Goal: Task Accomplishment & Management: Complete application form

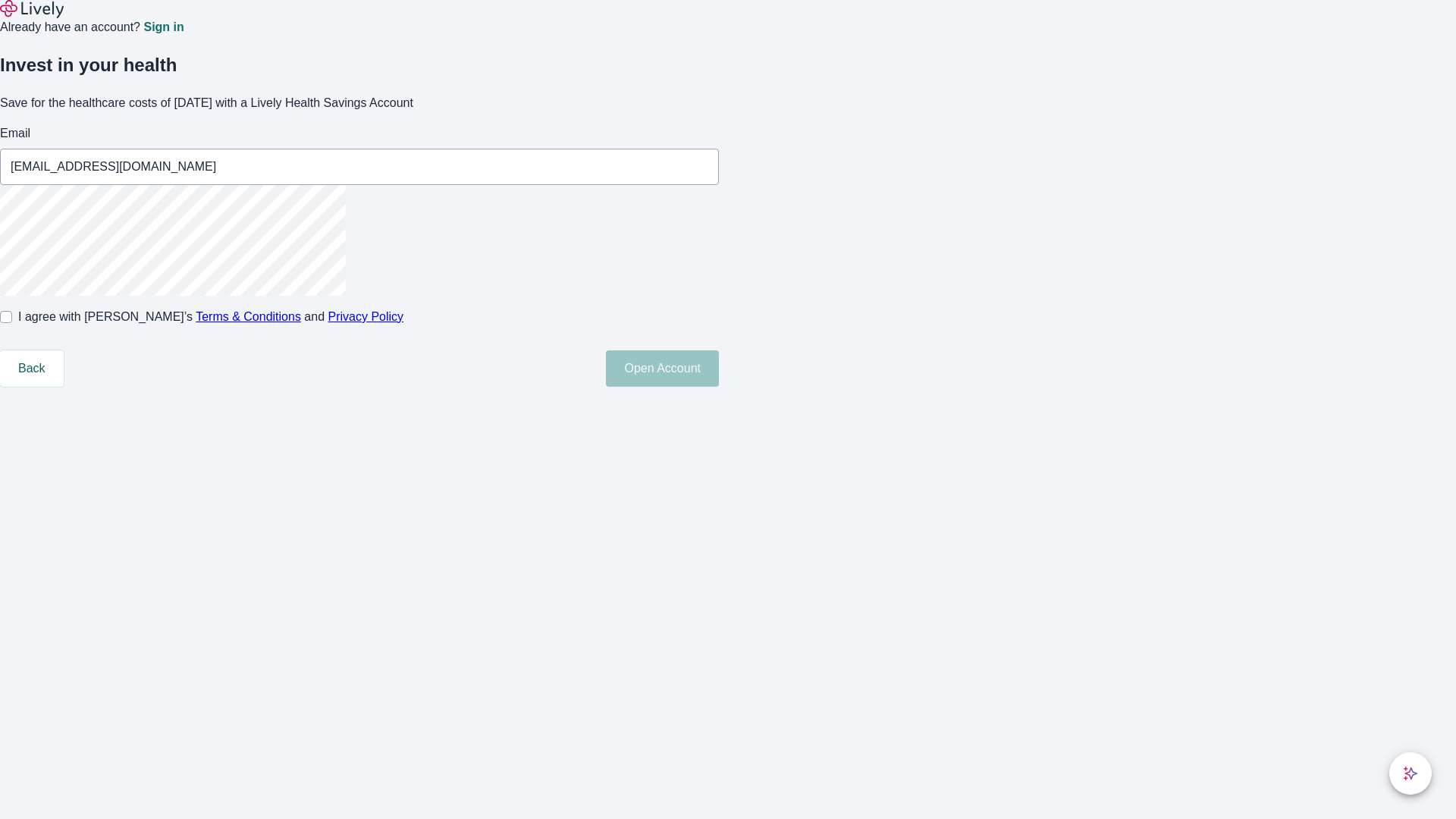
click at [13, 323] on input "I agree with Lively’s Terms & Conditions and Privacy Policy" at bounding box center [6, 317] width 13 height 13
checkbox input "true"
click at [719, 387] on button "Open Account" at bounding box center [662, 368] width 113 height 37
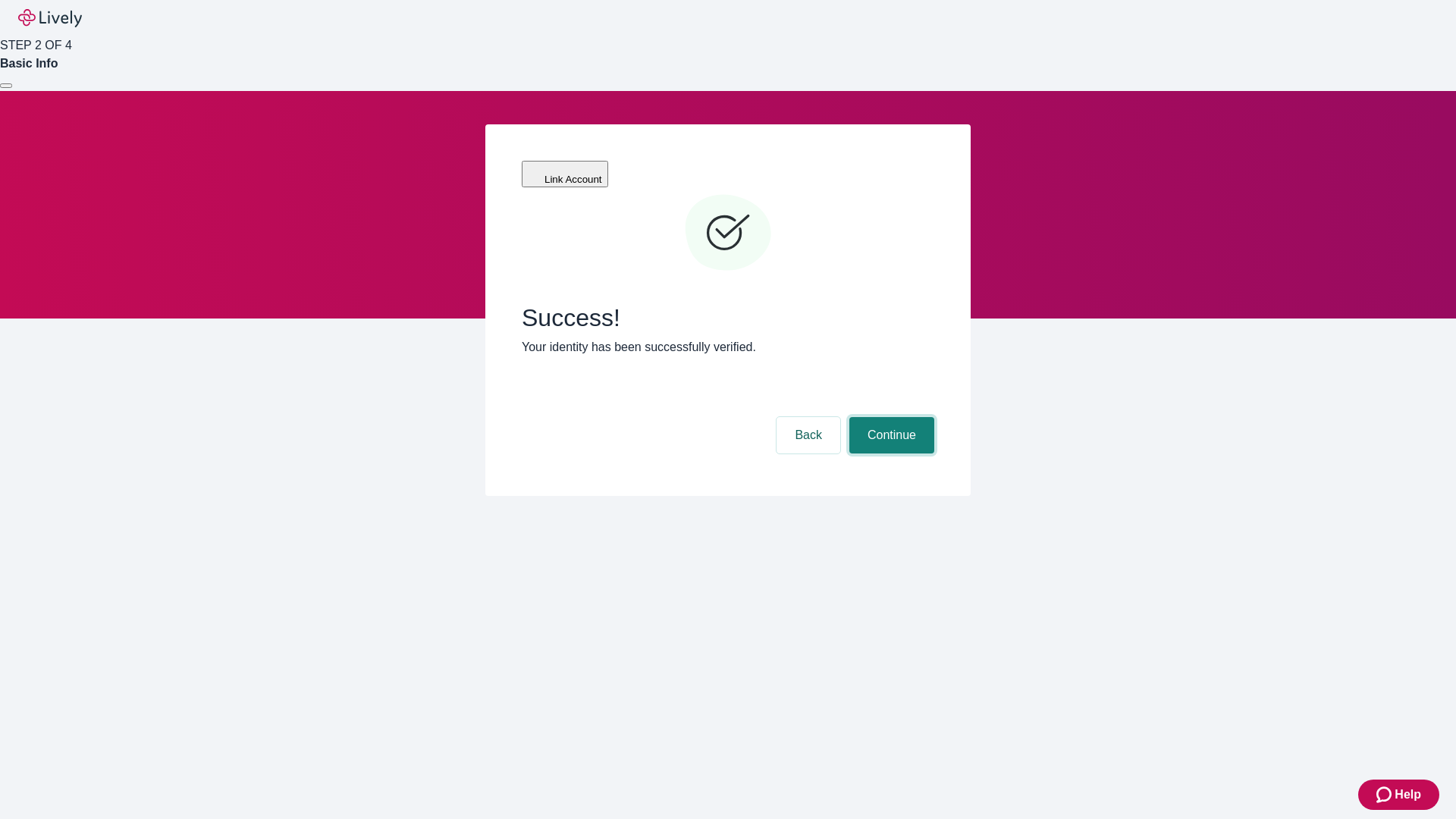
click at [890, 417] on button "Continue" at bounding box center [891, 435] width 85 height 37
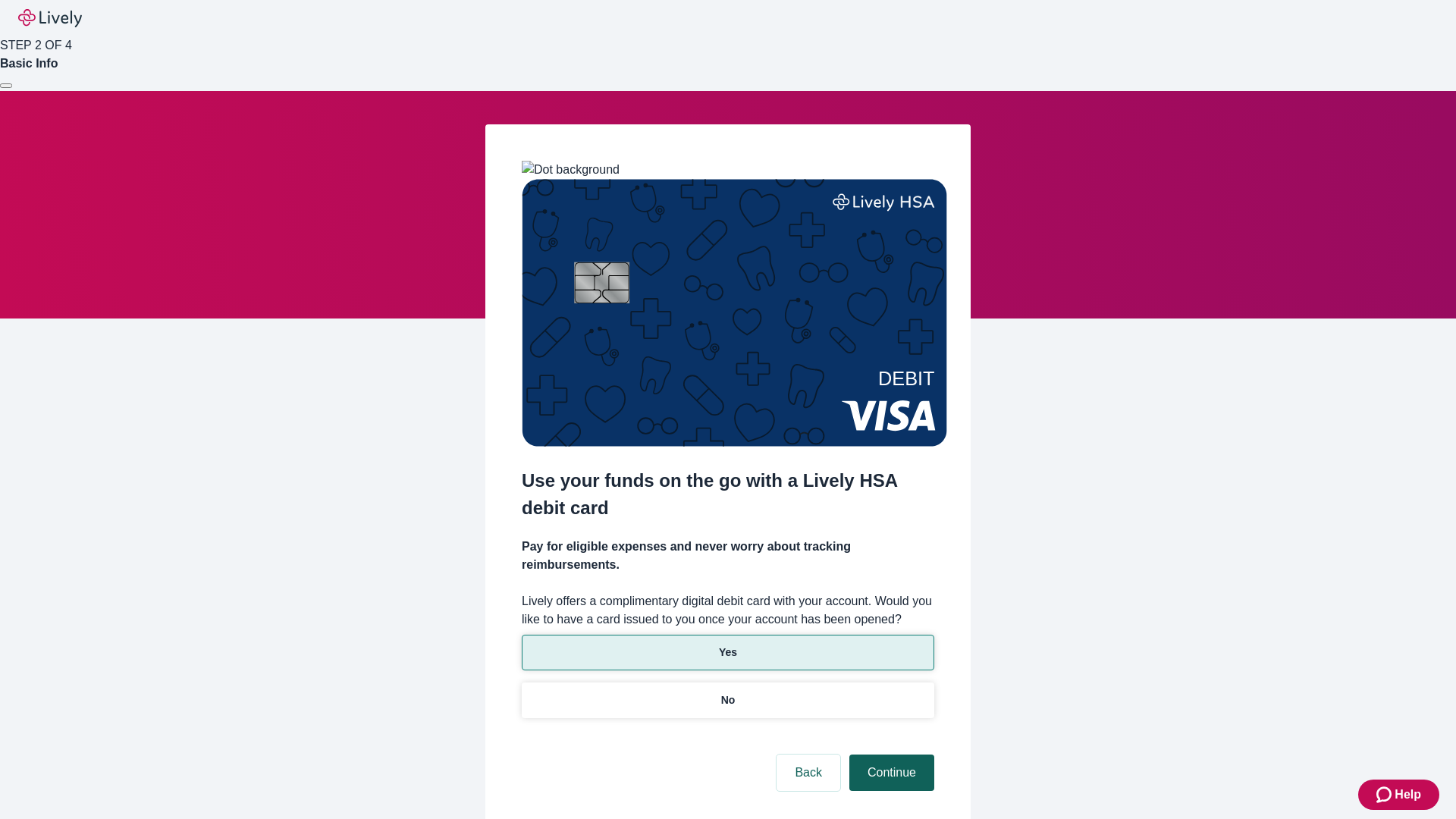
click at [727, 644] on p "Yes" at bounding box center [728, 652] width 18 height 16
click at [890, 754] on button "Continue" at bounding box center [891, 772] width 85 height 37
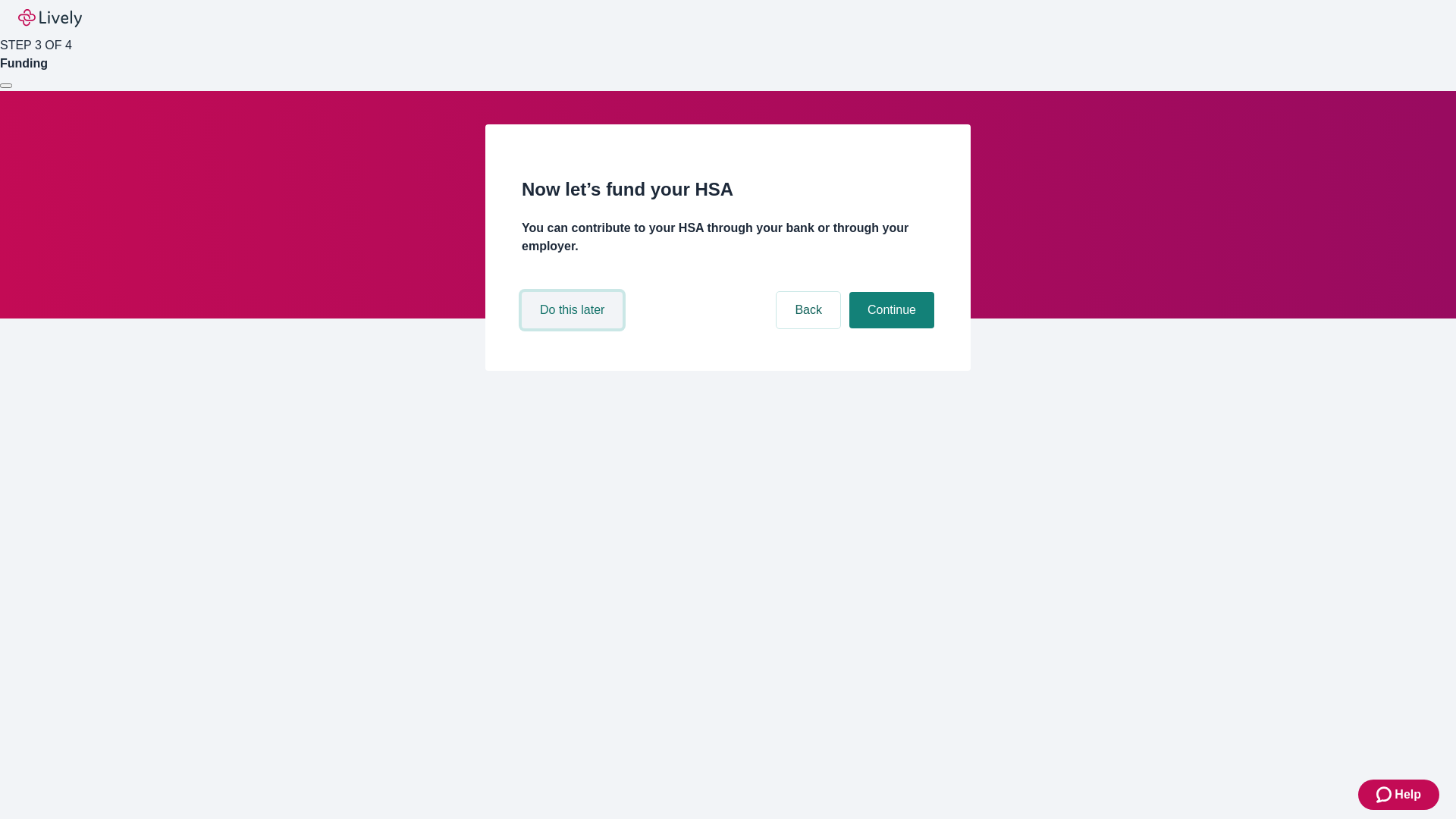
click at [574, 328] on button "Do this later" at bounding box center [572, 309] width 101 height 37
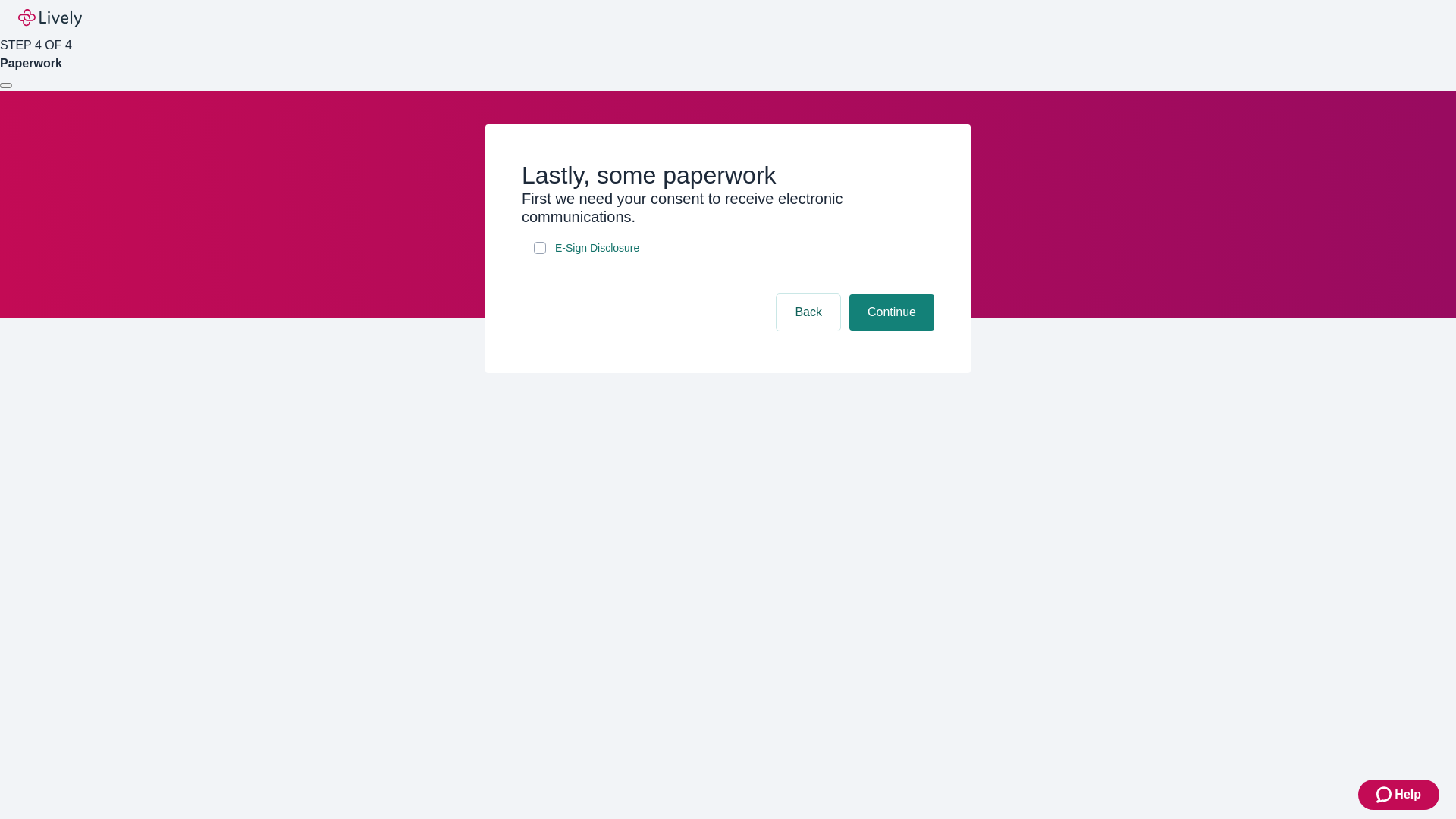
click at [540, 254] on input "E-Sign Disclosure" at bounding box center [540, 248] width 13 height 13
checkbox input "true"
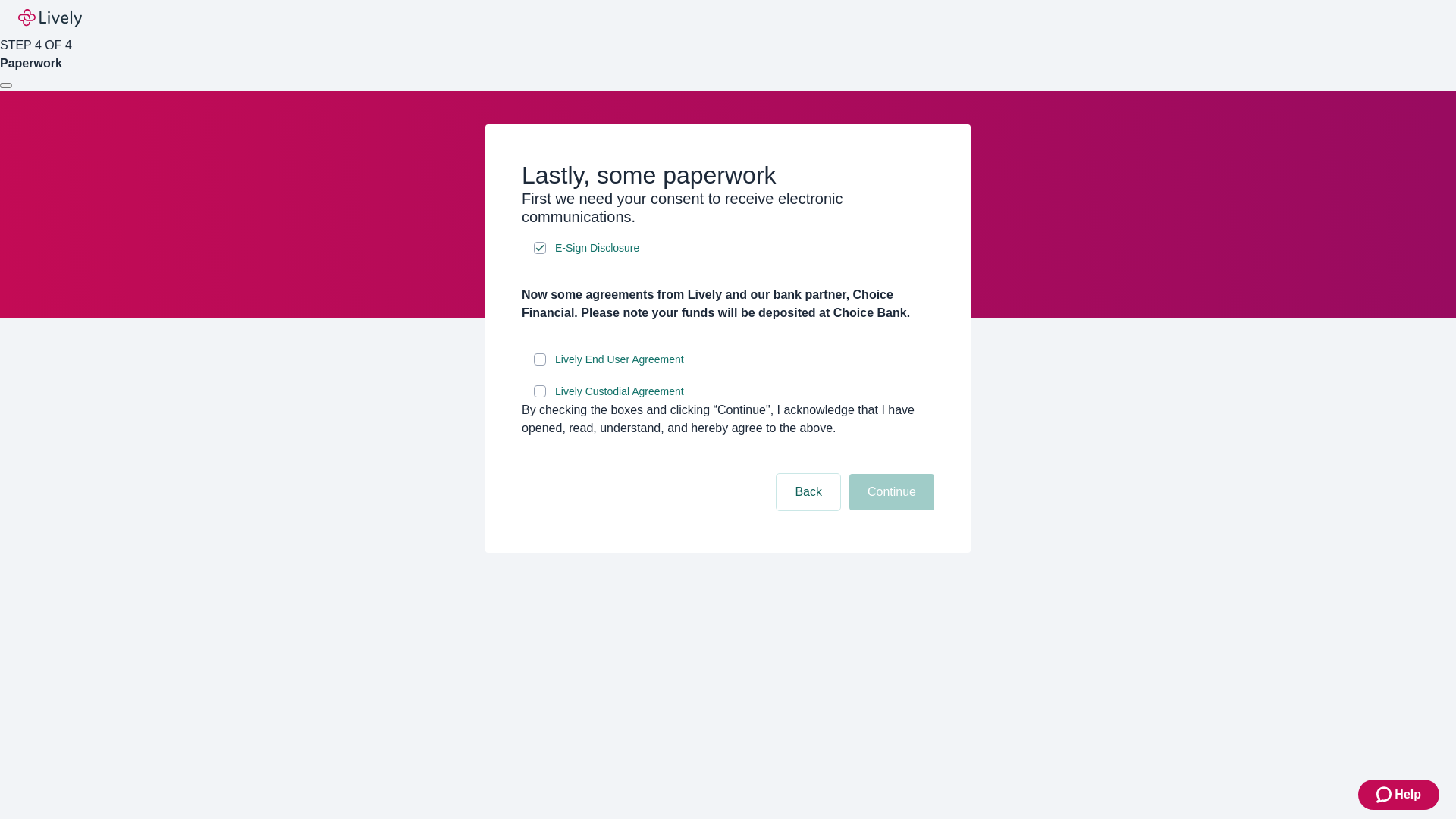
click at [540, 366] on input "Lively End User Agreement" at bounding box center [540, 359] width 13 height 13
checkbox input "true"
click at [540, 397] on input "Lively Custodial Agreement" at bounding box center [540, 392] width 13 height 13
checkbox input "true"
click at [890, 510] on button "Continue" at bounding box center [891, 492] width 85 height 37
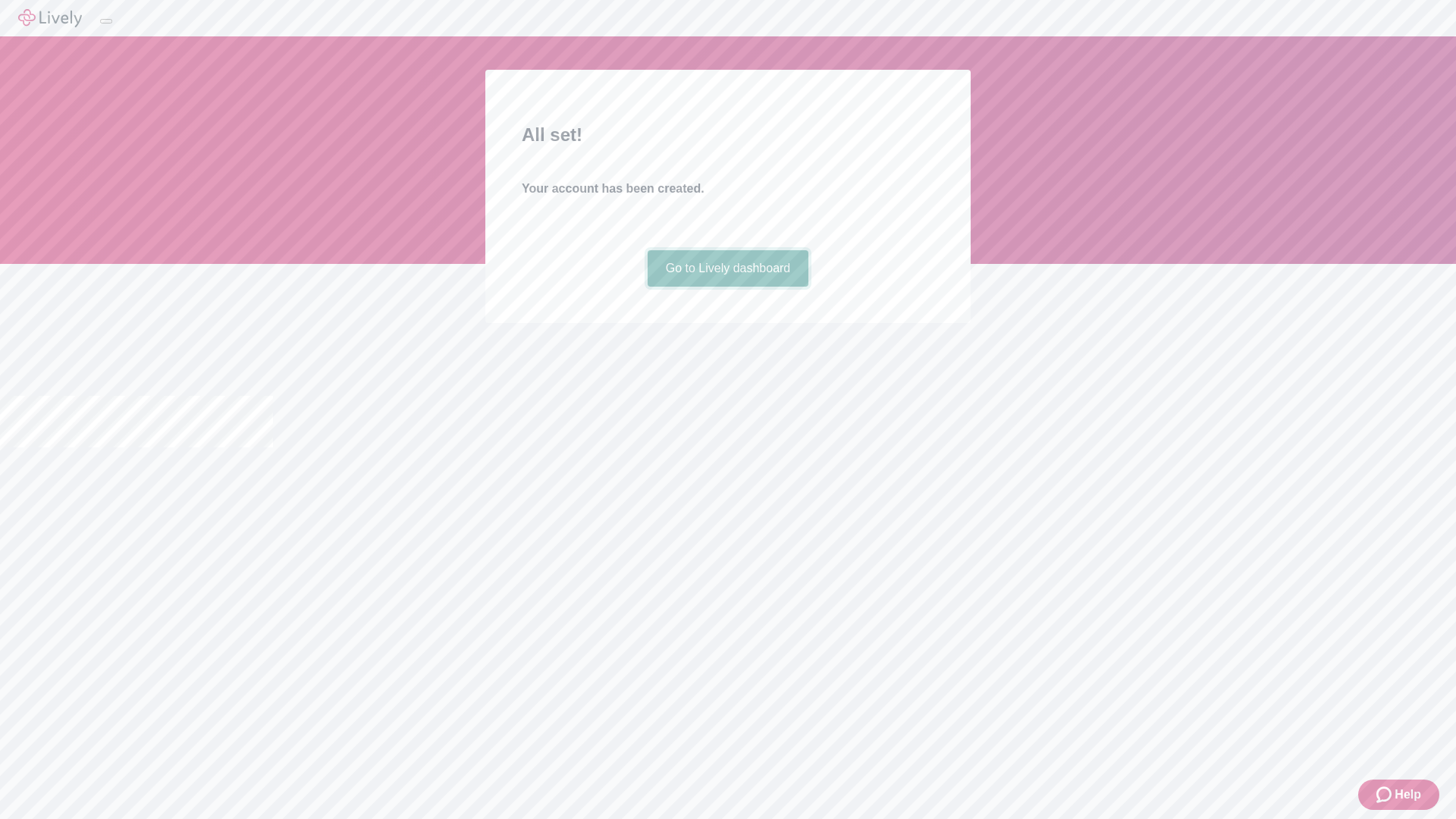
click at [727, 287] on link "Go to Lively dashboard" at bounding box center [728, 268] width 162 height 37
